Goal: Task Accomplishment & Management: Manage account settings

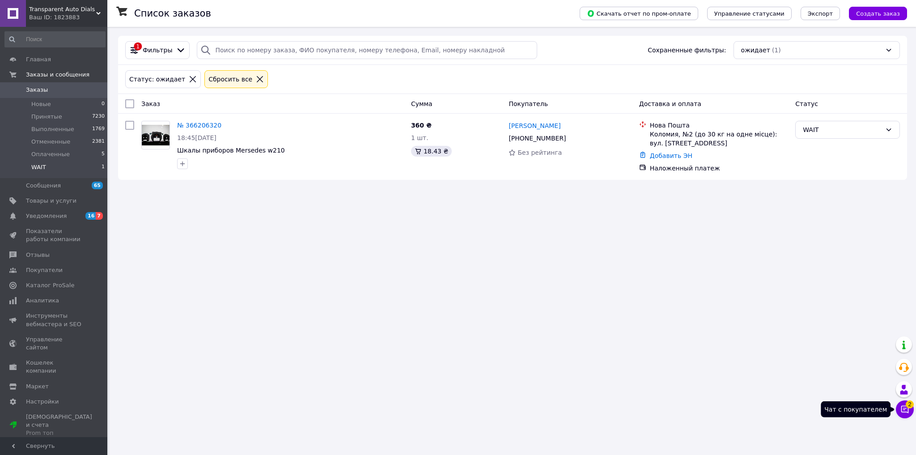
click at [905, 409] on icon at bounding box center [904, 409] width 9 height 9
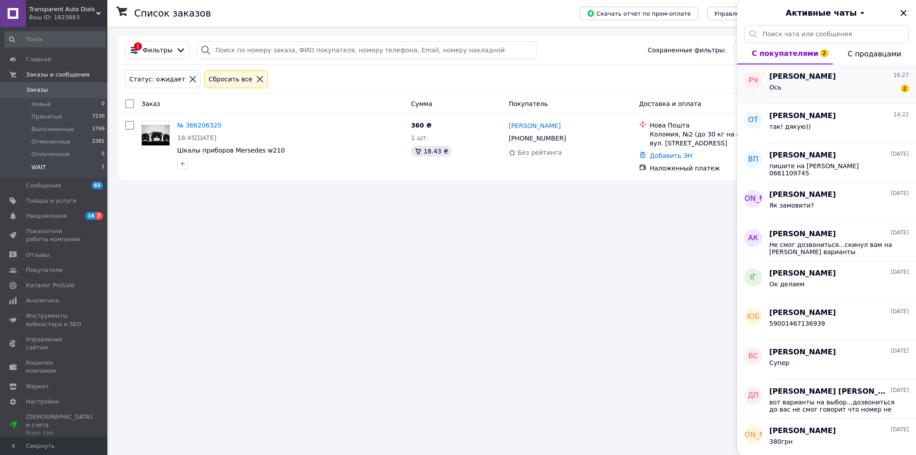
click at [808, 83] on div "Ось 2" at bounding box center [838, 89] width 139 height 14
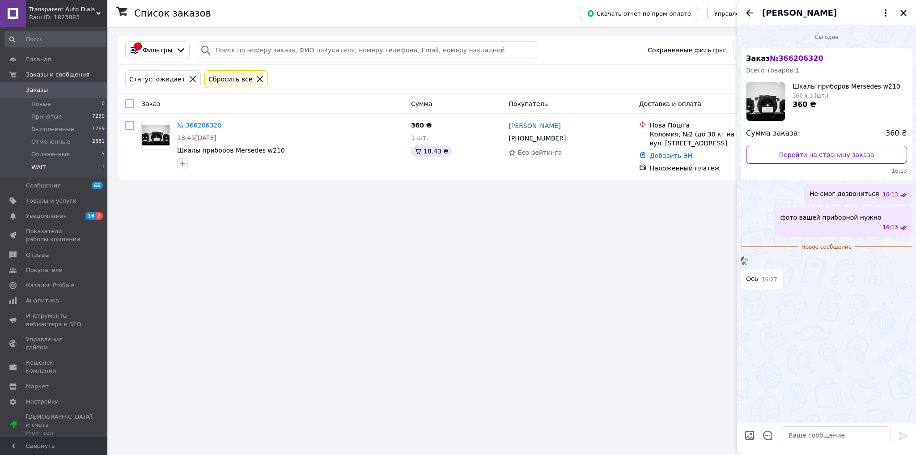
click at [751, 437] on input "Загрузить файлы" at bounding box center [749, 435] width 11 height 11
type input "C:\fakepath\w210.jpg"
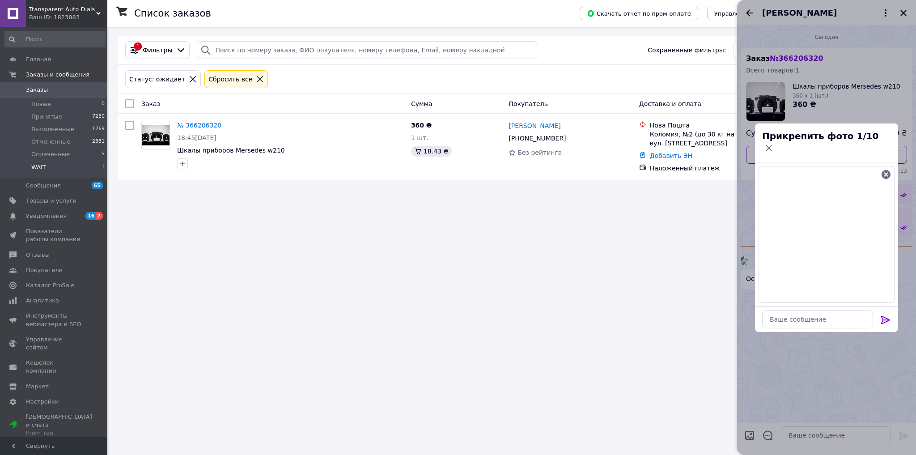
click at [885, 316] on icon at bounding box center [885, 320] width 8 height 8
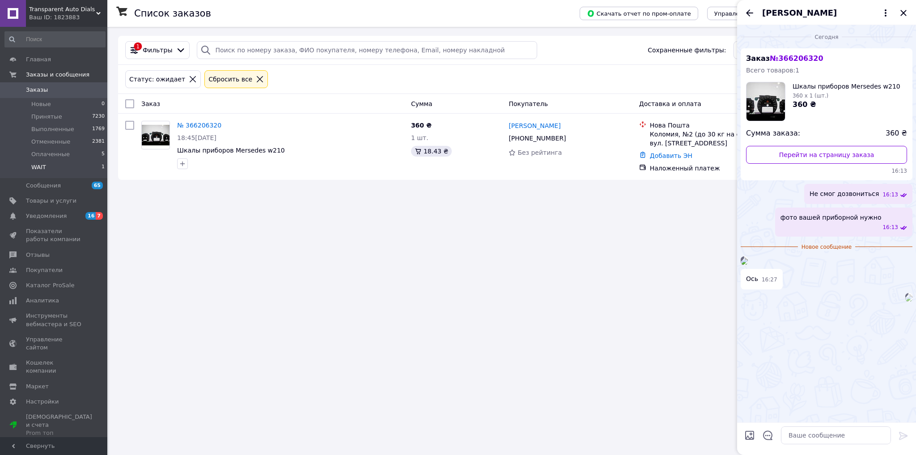
scroll to position [38, 0]
click at [747, 265] on img at bounding box center [743, 261] width 7 height 7
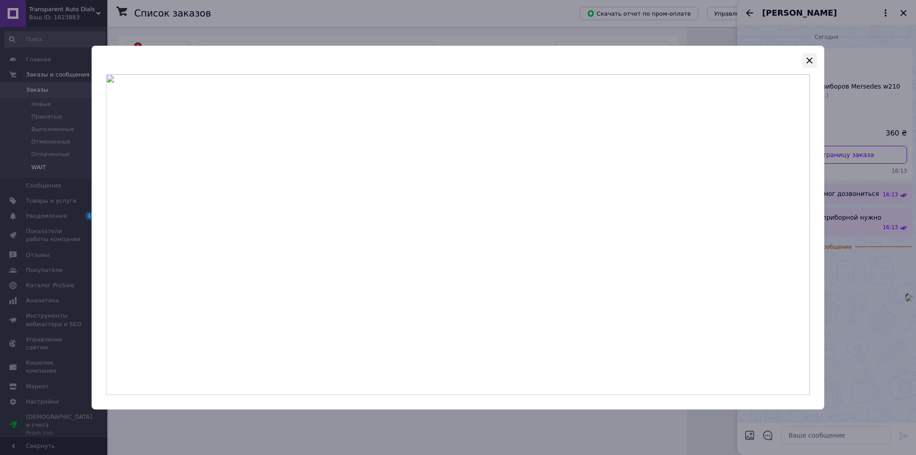
click at [810, 61] on icon "button" at bounding box center [810, 60] width 6 height 6
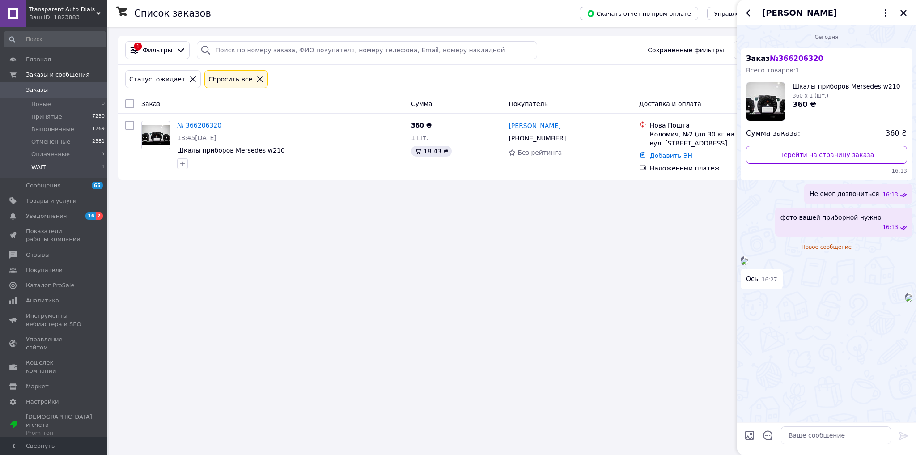
scroll to position [72, 0]
click at [748, 10] on icon "Назад" at bounding box center [749, 13] width 11 height 11
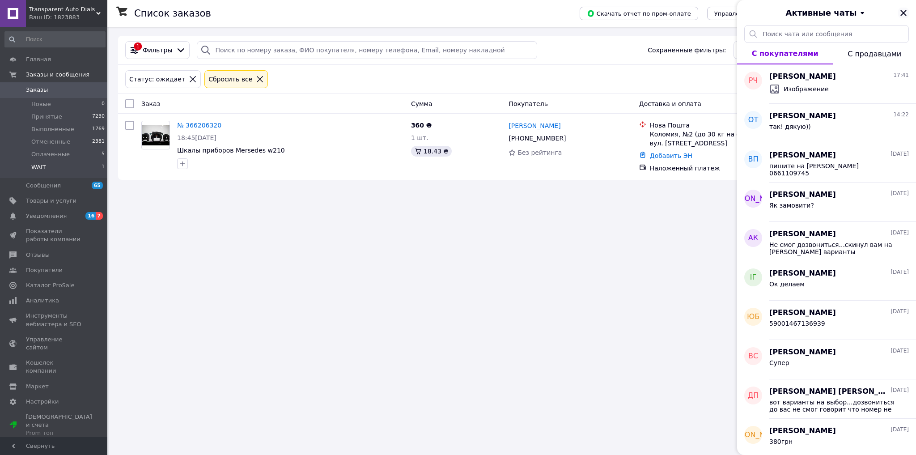
click at [899, 13] on icon "Закрыть" at bounding box center [903, 13] width 11 height 11
